Goal: Obtain resource: Obtain resource

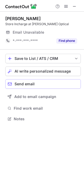
scroll to position [115, 84]
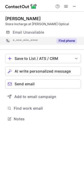
click at [65, 40] on button "Find phone" at bounding box center [66, 40] width 21 height 5
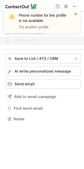
click at [77, 16] on span at bounding box center [76, 13] width 4 height 5
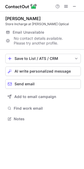
click at [77, 7] on div "Phone number for this profile is not available Try another profile" at bounding box center [42, 23] width 85 height 39
click at [74, 7] on span at bounding box center [75, 6] width 4 height 4
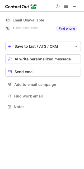
scroll to position [103, 84]
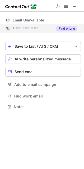
click at [67, 27] on button "Find phone" at bounding box center [66, 28] width 21 height 5
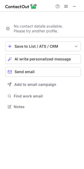
scroll to position [95, 84]
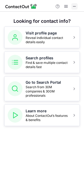
click at [75, 8] on span at bounding box center [75, 6] width 4 height 4
